Goal: Find specific page/section: Find specific page/section

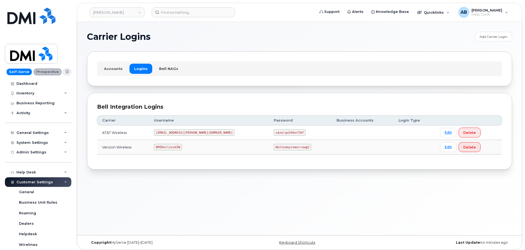
click at [179, 146] on code "DMIRollinsVZW" at bounding box center [168, 147] width 28 height 7
copy code "DMIRollinsVZW"
click at [274, 147] on code "Nottodaytomorrow@2" at bounding box center [292, 147] width 37 height 7
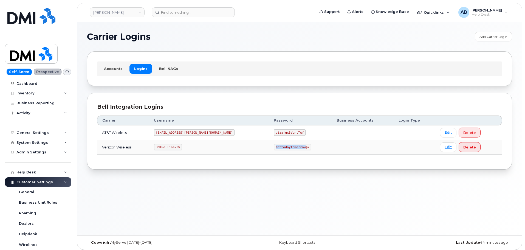
click at [274, 147] on code "Nottodaytomorrow@2" at bounding box center [292, 147] width 37 height 7
copy code "Nottodaytomorrow@2"
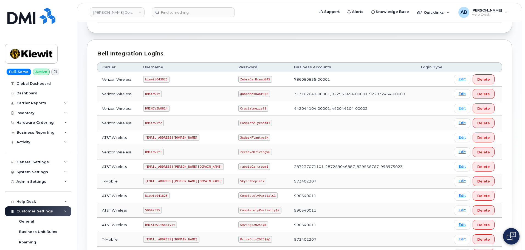
scroll to position [55, 0]
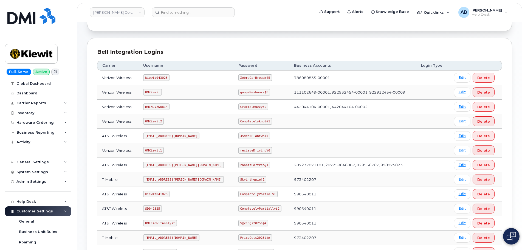
click at [157, 77] on code "kiewit043025" at bounding box center [156, 77] width 26 height 7
copy code "kiewit043025"
click at [240, 78] on code "ZebraCarBread@45" at bounding box center [255, 77] width 34 height 7
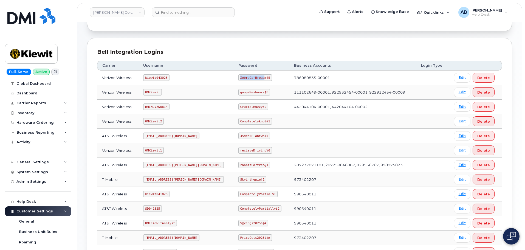
click at [240, 78] on code "ZebraCarBread@45" at bounding box center [255, 77] width 34 height 7
copy code "ZebraCarBread@45"
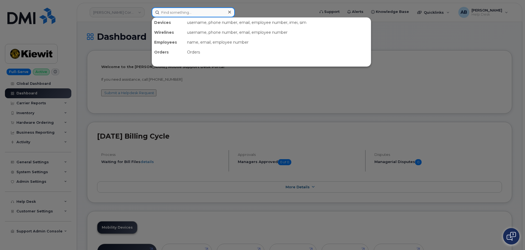
drag, startPoint x: 200, startPoint y: 13, endPoint x: 202, endPoint y: 11, distance: 3.1
click at [200, 13] on input at bounding box center [193, 12] width 83 height 10
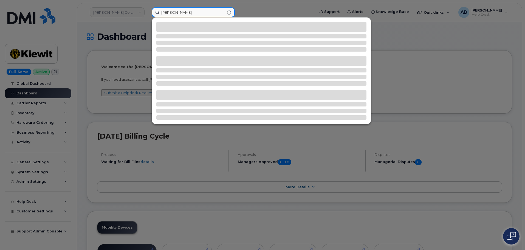
type input "steven warnock"
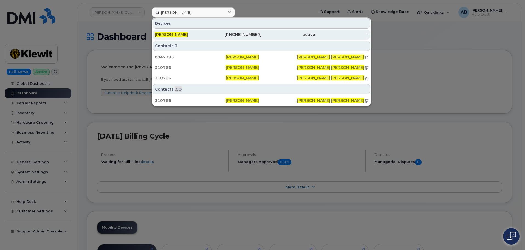
click at [206, 35] on div "Steven Warnock" at bounding box center [181, 34] width 53 height 5
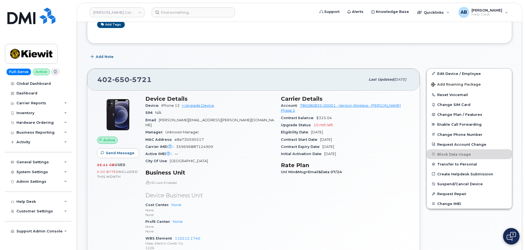
scroll to position [82, 0]
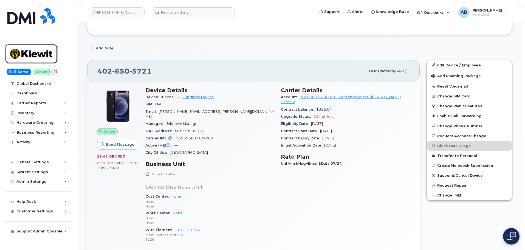
click at [38, 55] on img at bounding box center [31, 54] width 42 height 16
